Goal: Task Accomplishment & Management: Manage account settings

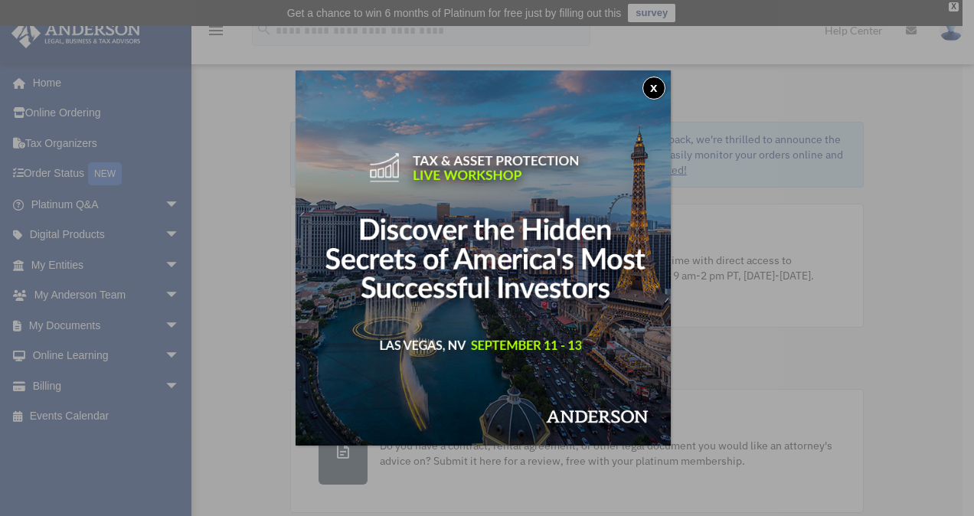
click at [658, 83] on button "x" at bounding box center [653, 88] width 23 height 23
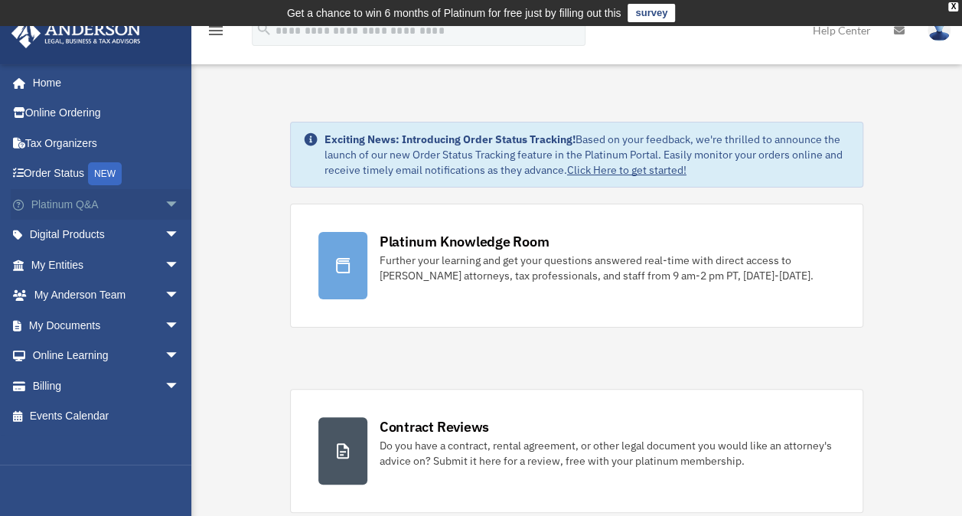
click at [132, 201] on link "Platinum Q&A arrow_drop_down" at bounding box center [107, 204] width 192 height 31
click at [165, 201] on span "arrow_drop_down" at bounding box center [180, 204] width 31 height 31
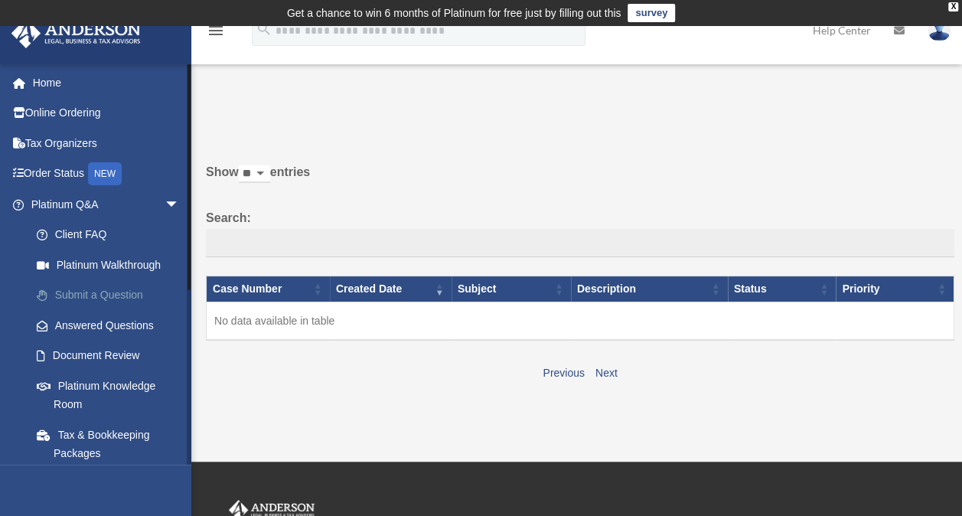
click at [132, 293] on link "Submit a Question" at bounding box center [111, 295] width 181 height 31
click at [119, 355] on link "Document Review" at bounding box center [111, 356] width 181 height 31
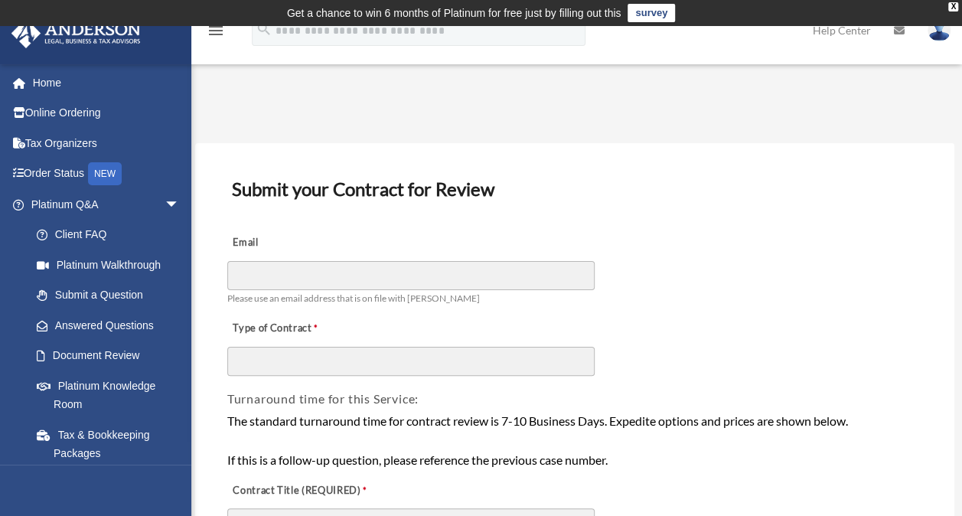
click at [942, 34] on img at bounding box center [939, 30] width 23 height 22
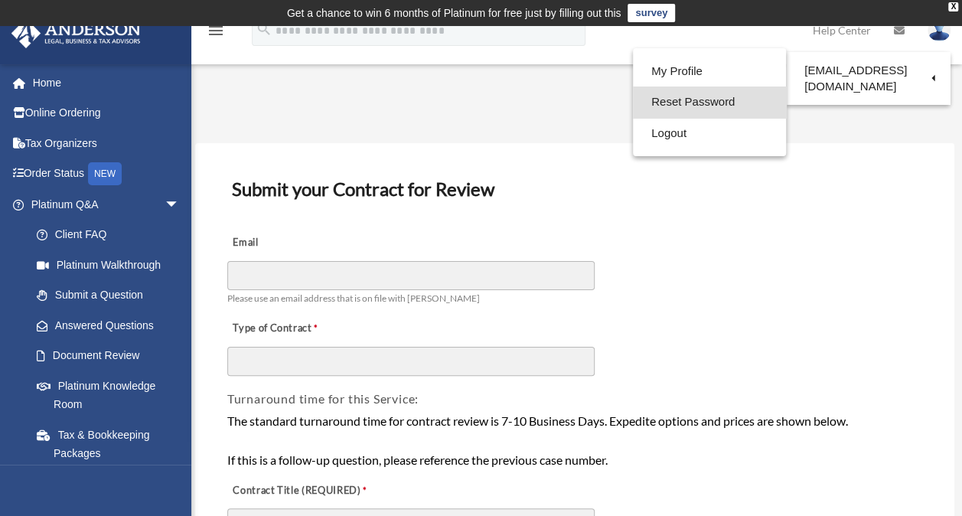
click at [705, 98] on link "Reset Password" at bounding box center [709, 102] width 153 height 31
